Goal: Book appointment/travel/reservation

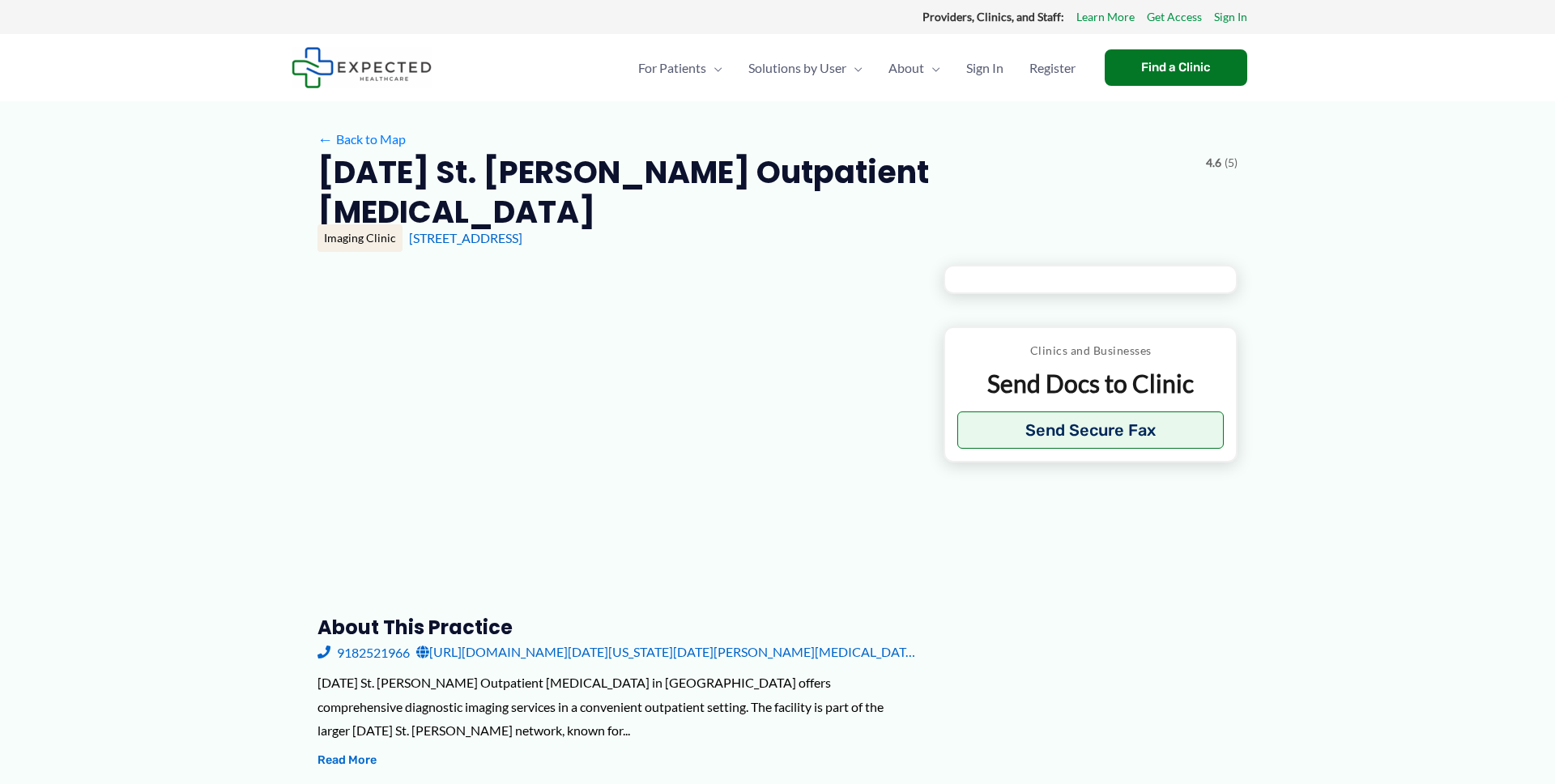
type input "**********"
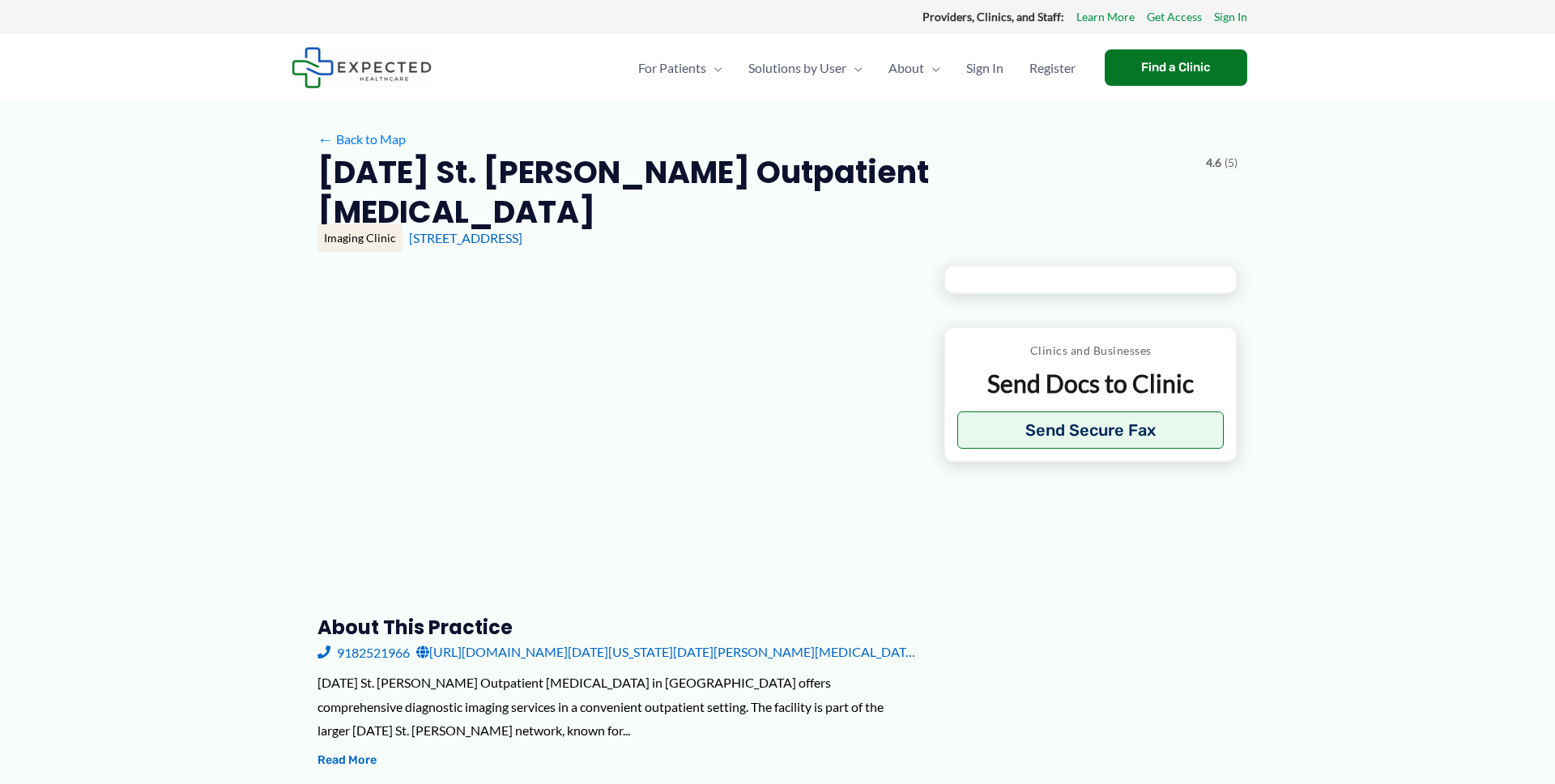
type input "**********"
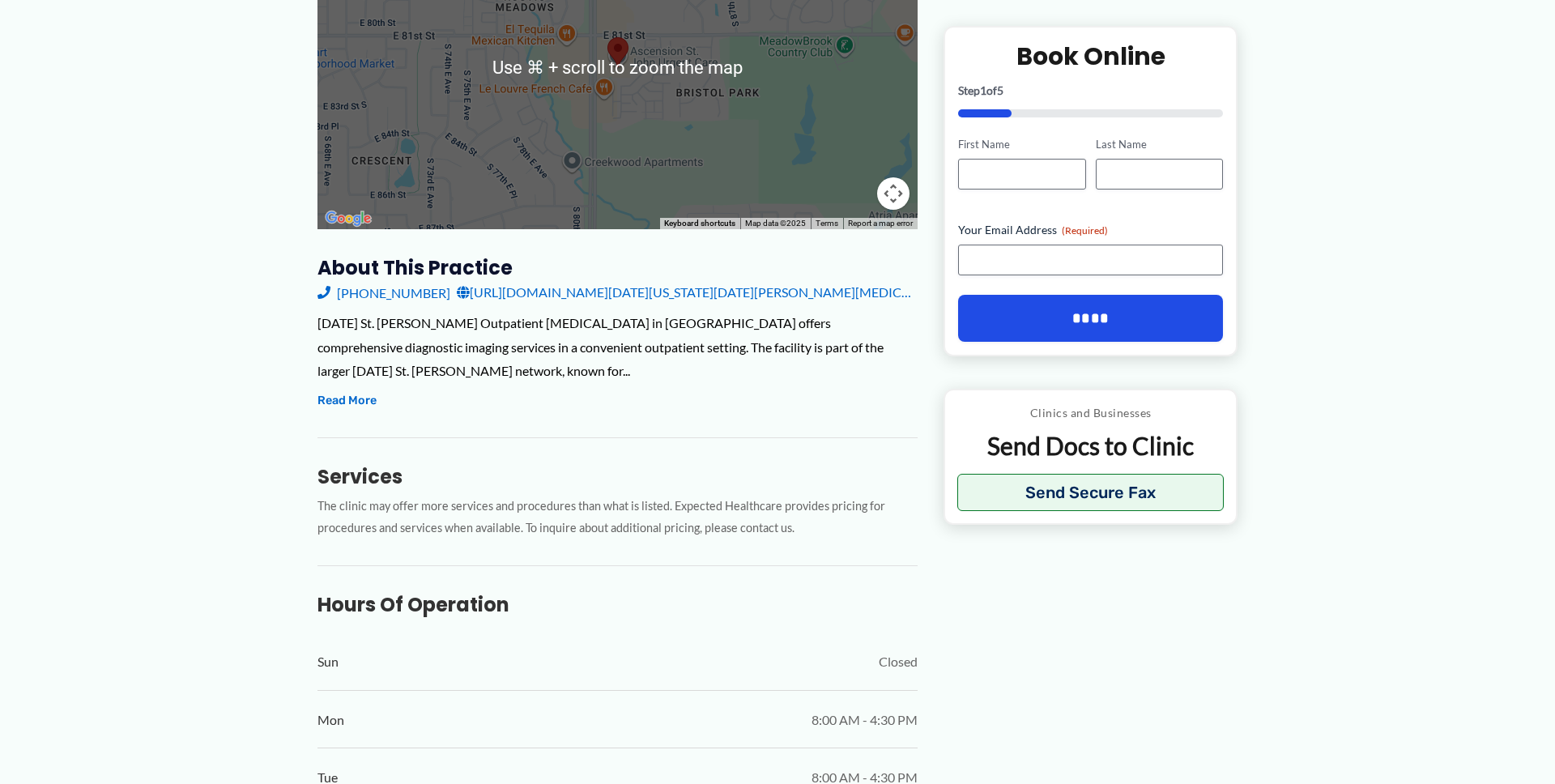
scroll to position [366, 0]
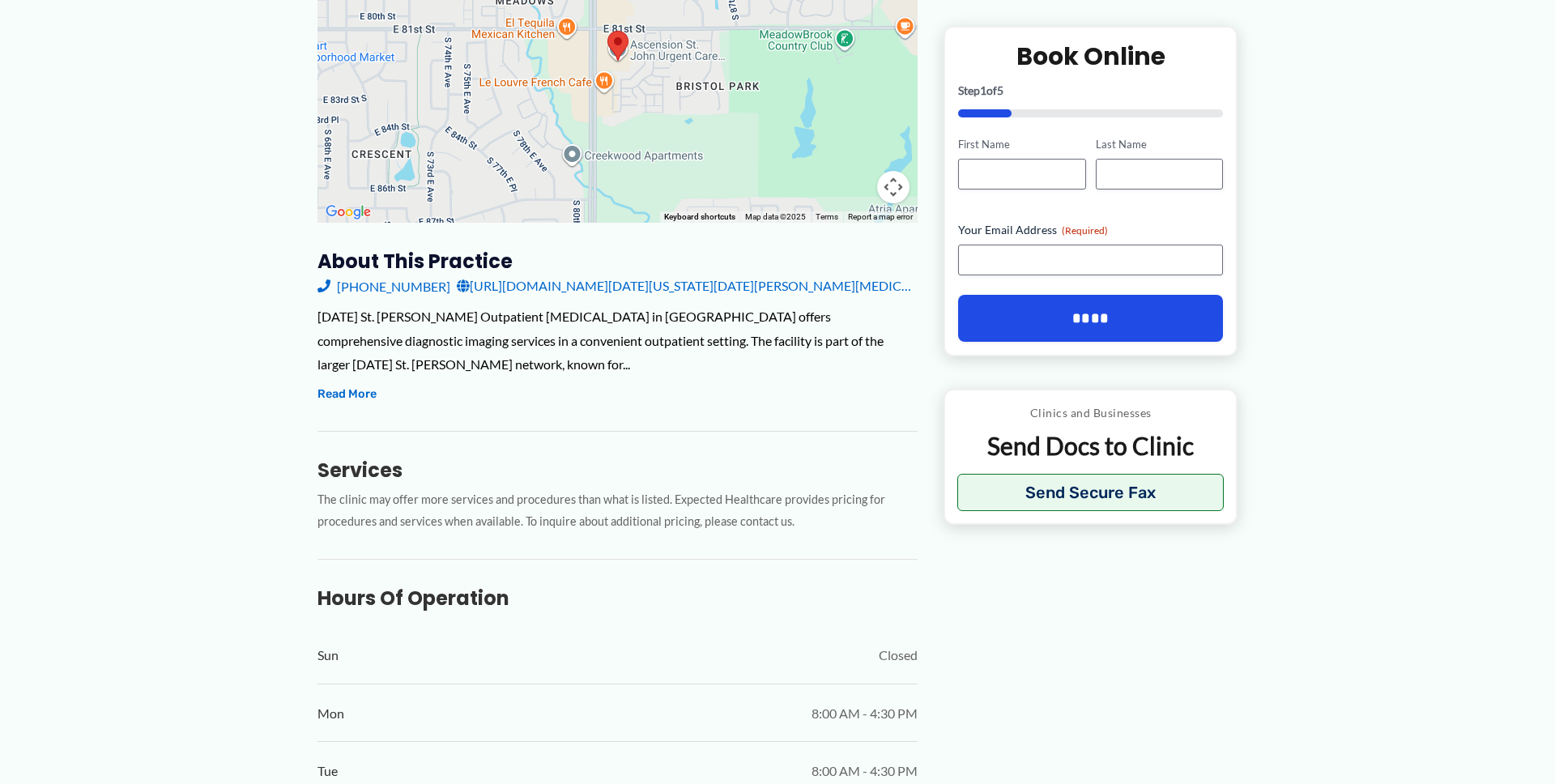
click at [698, 274] on link "[URL][DOMAIN_NAME][DATE][US_STATE][DATE][PERSON_NAME][MEDICAL_DATA]" at bounding box center [687, 286] width 461 height 24
